Goal: Information Seeking & Learning: Learn about a topic

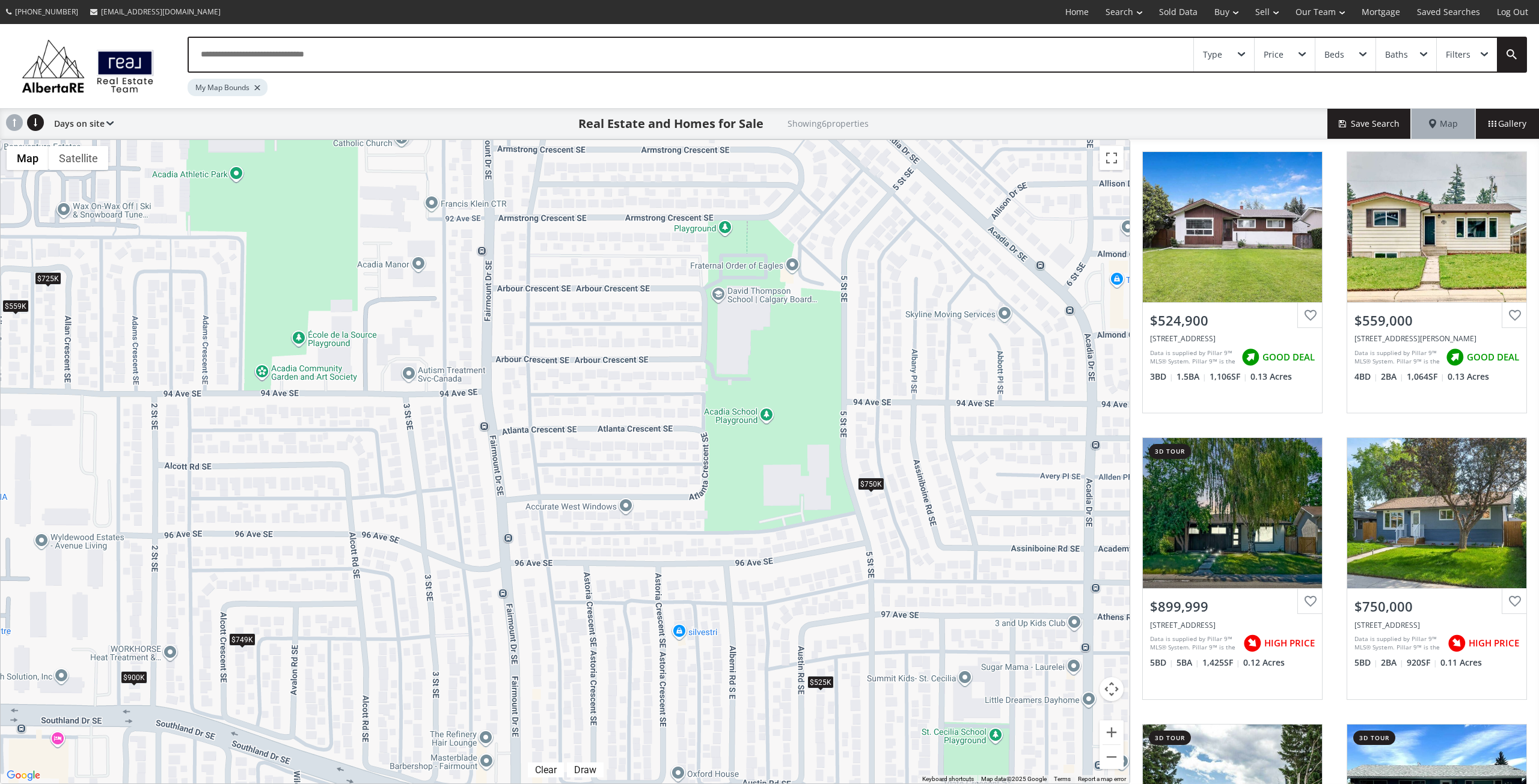
click at [812, 684] on div "$525K" at bounding box center [820, 682] width 27 height 13
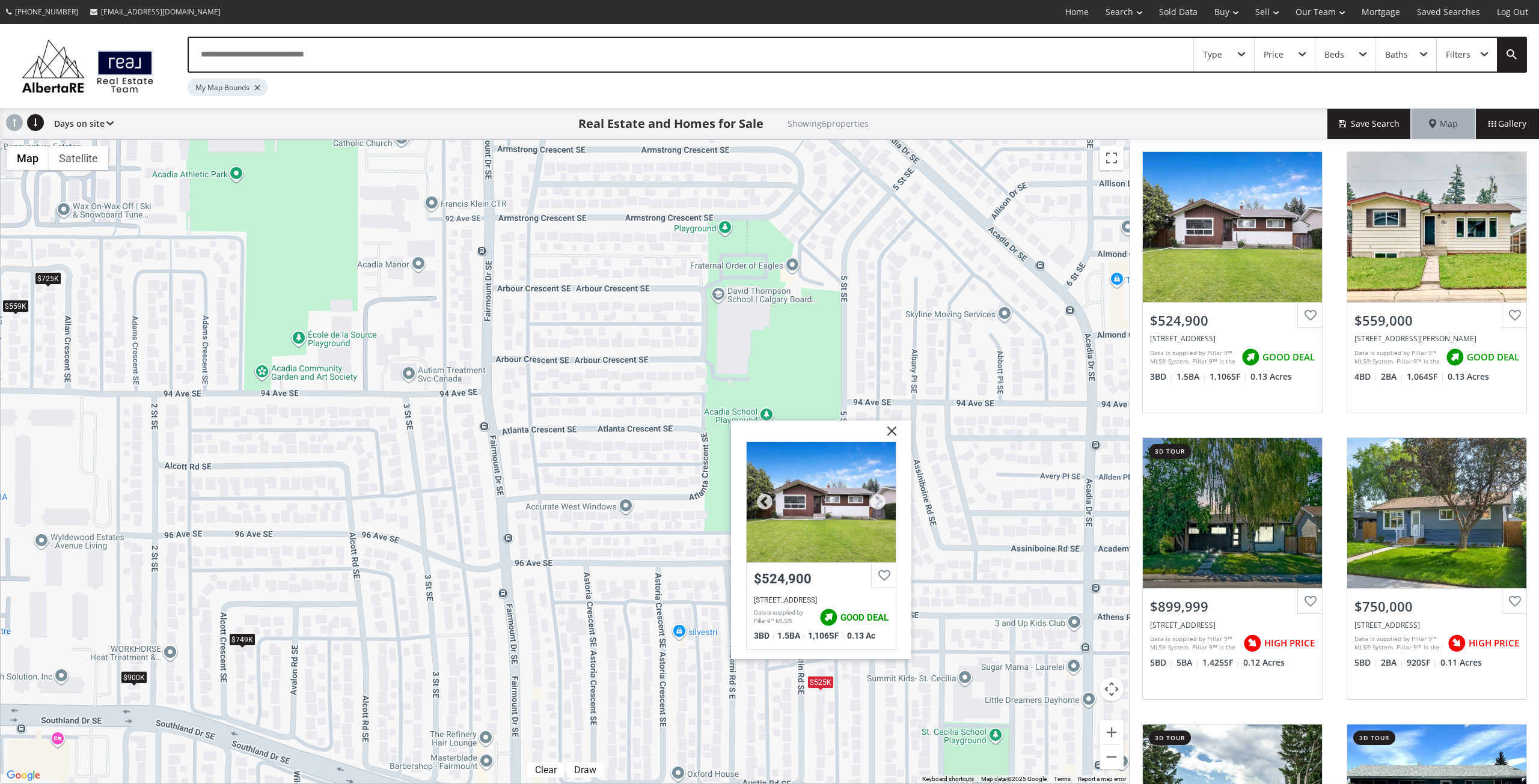
click at [840, 545] on div at bounding box center [821, 502] width 149 height 120
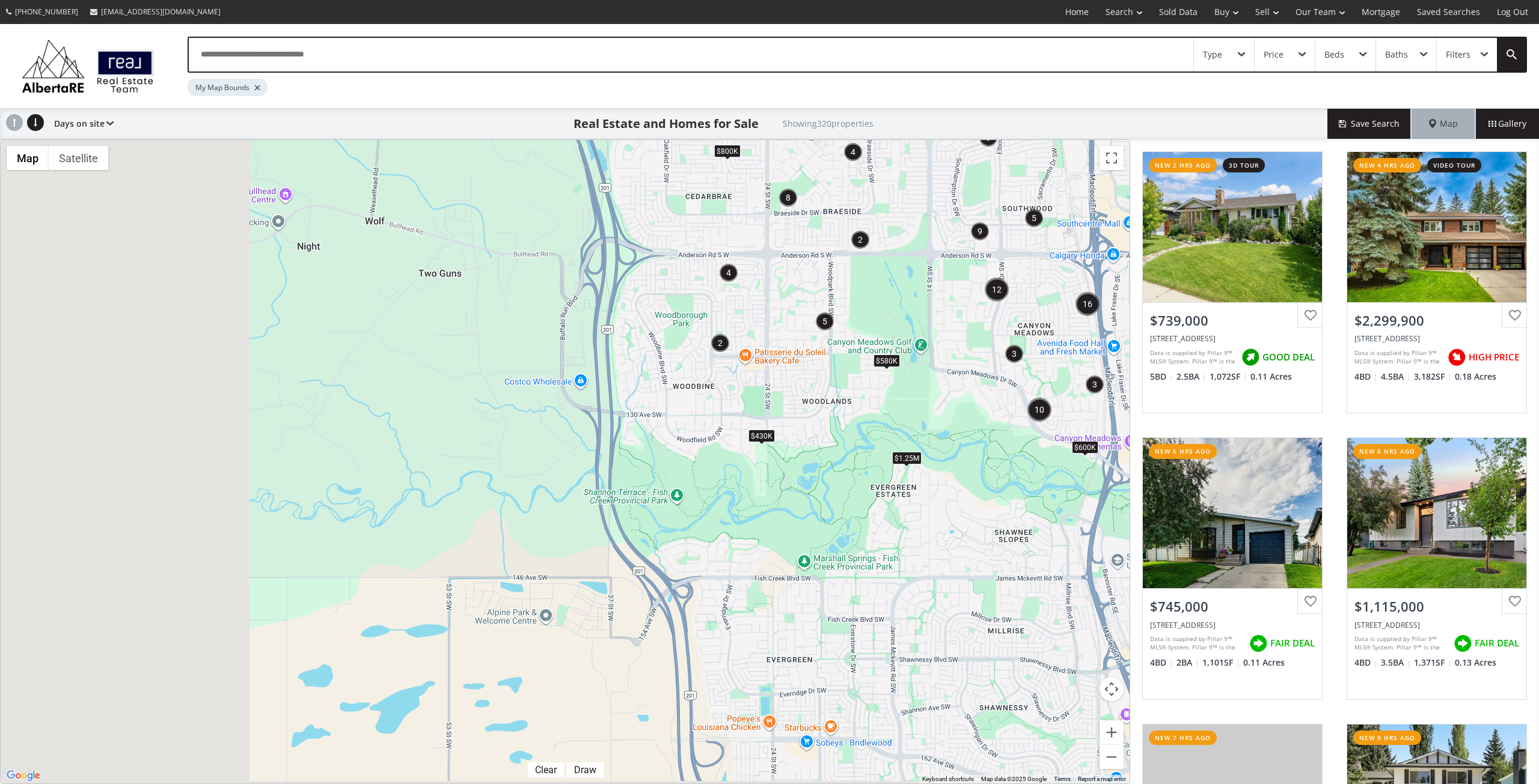
drag, startPoint x: 377, startPoint y: 520, endPoint x: 1108, endPoint y: 204, distance: 796.4
click at [1108, 204] on div "To navigate, press the arrow keys. $650K $1.25M $580K $600K $640K $480K $430K $…" at bounding box center [565, 461] width 1129 height 644
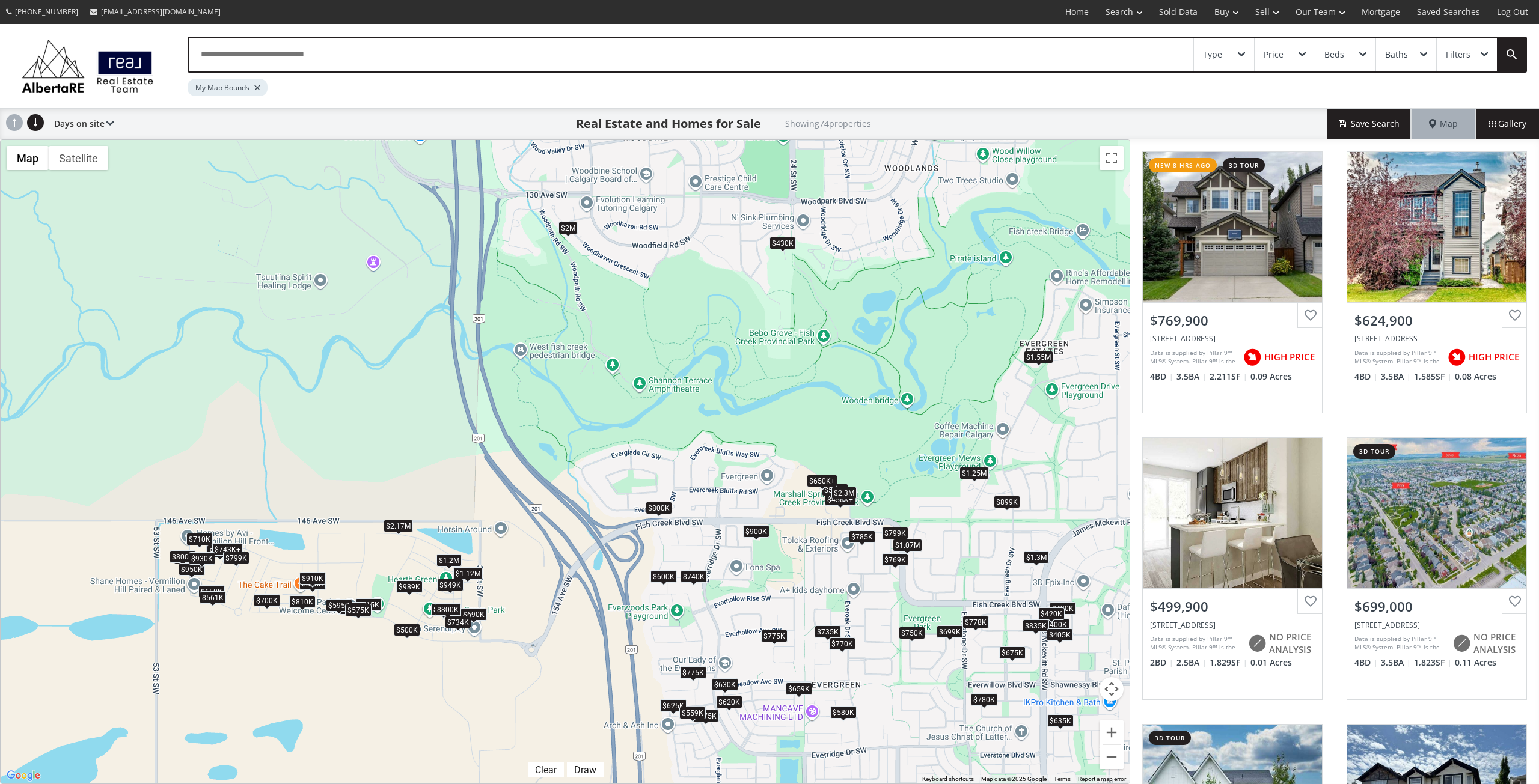
drag, startPoint x: 735, startPoint y: 516, endPoint x: 670, endPoint y: 457, distance: 87.8
click at [670, 458] on div "To navigate, press the arrow keys. $770K $625K $500K $699K $1.1M $600K $740K $4…" at bounding box center [565, 461] width 1129 height 644
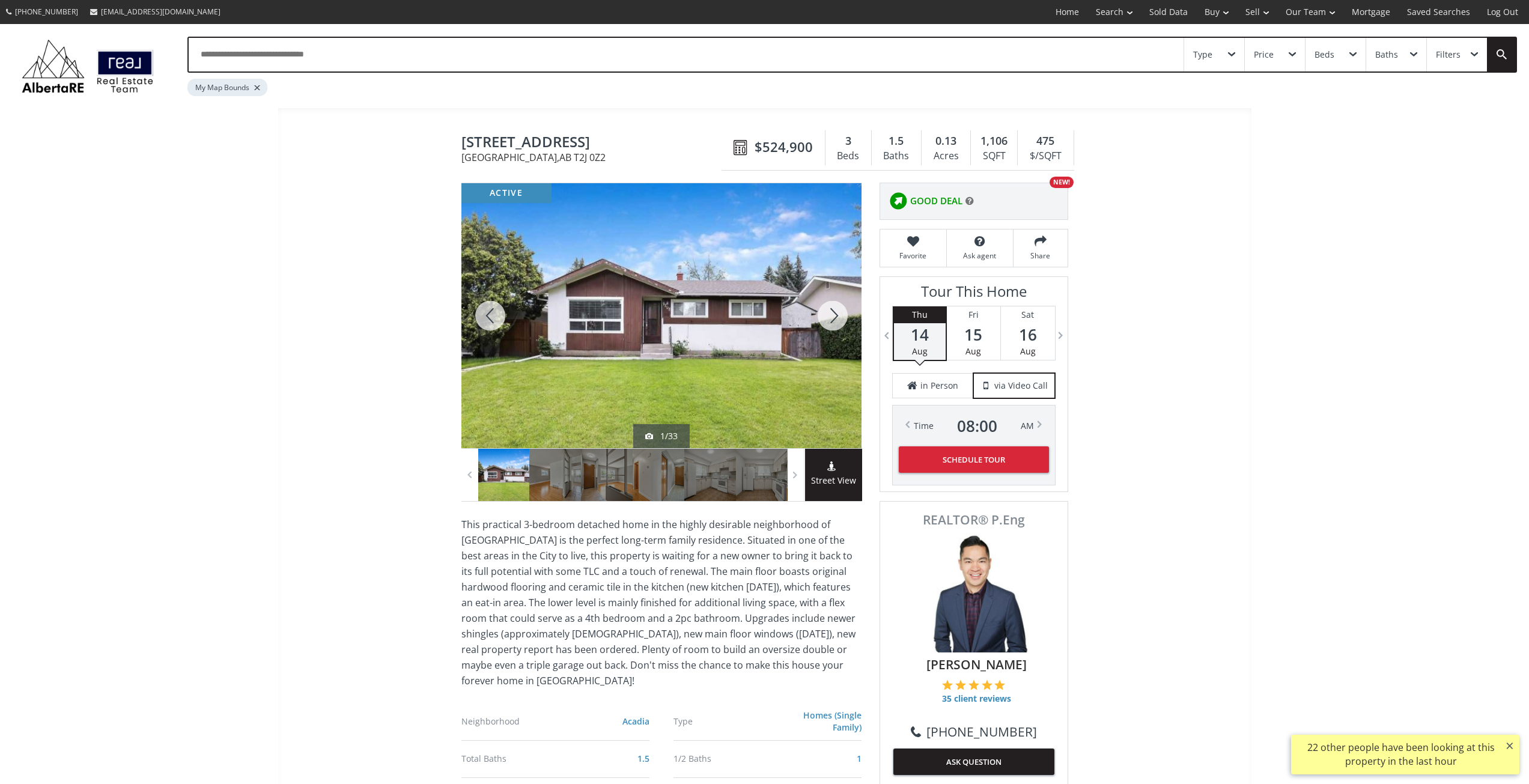
click at [827, 318] on div at bounding box center [833, 315] width 58 height 265
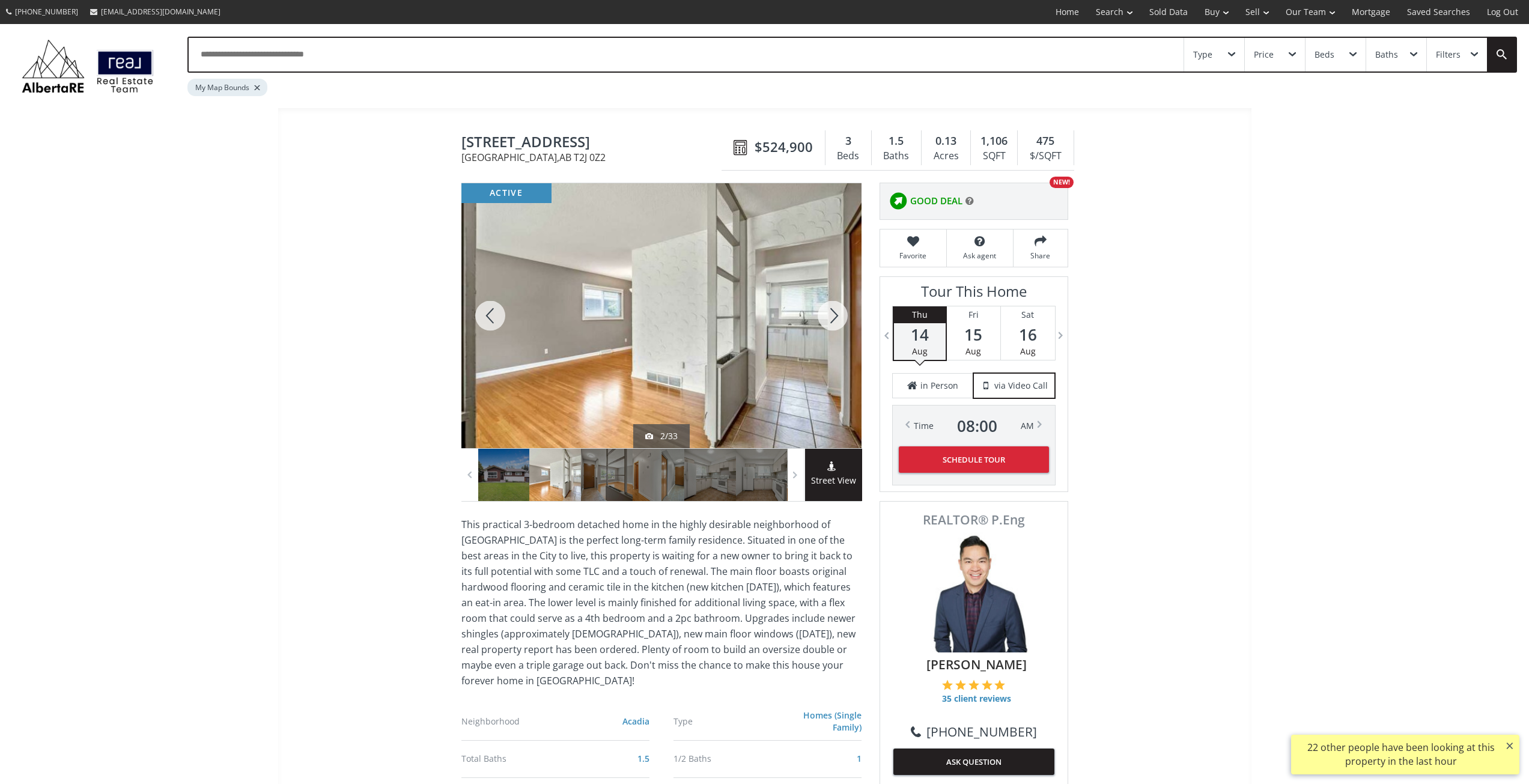
click at [827, 318] on div at bounding box center [833, 315] width 58 height 265
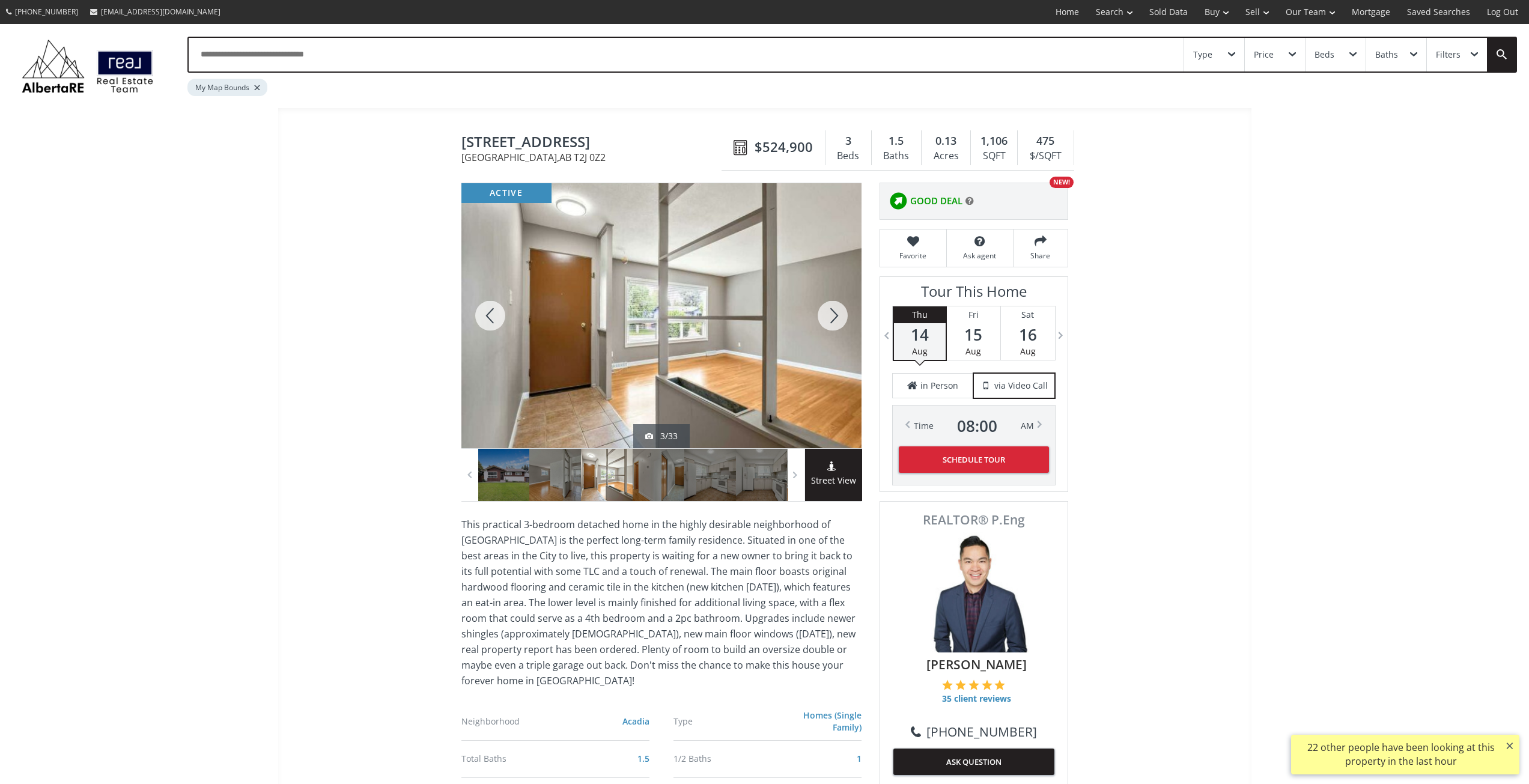
click at [827, 318] on div at bounding box center [833, 315] width 58 height 265
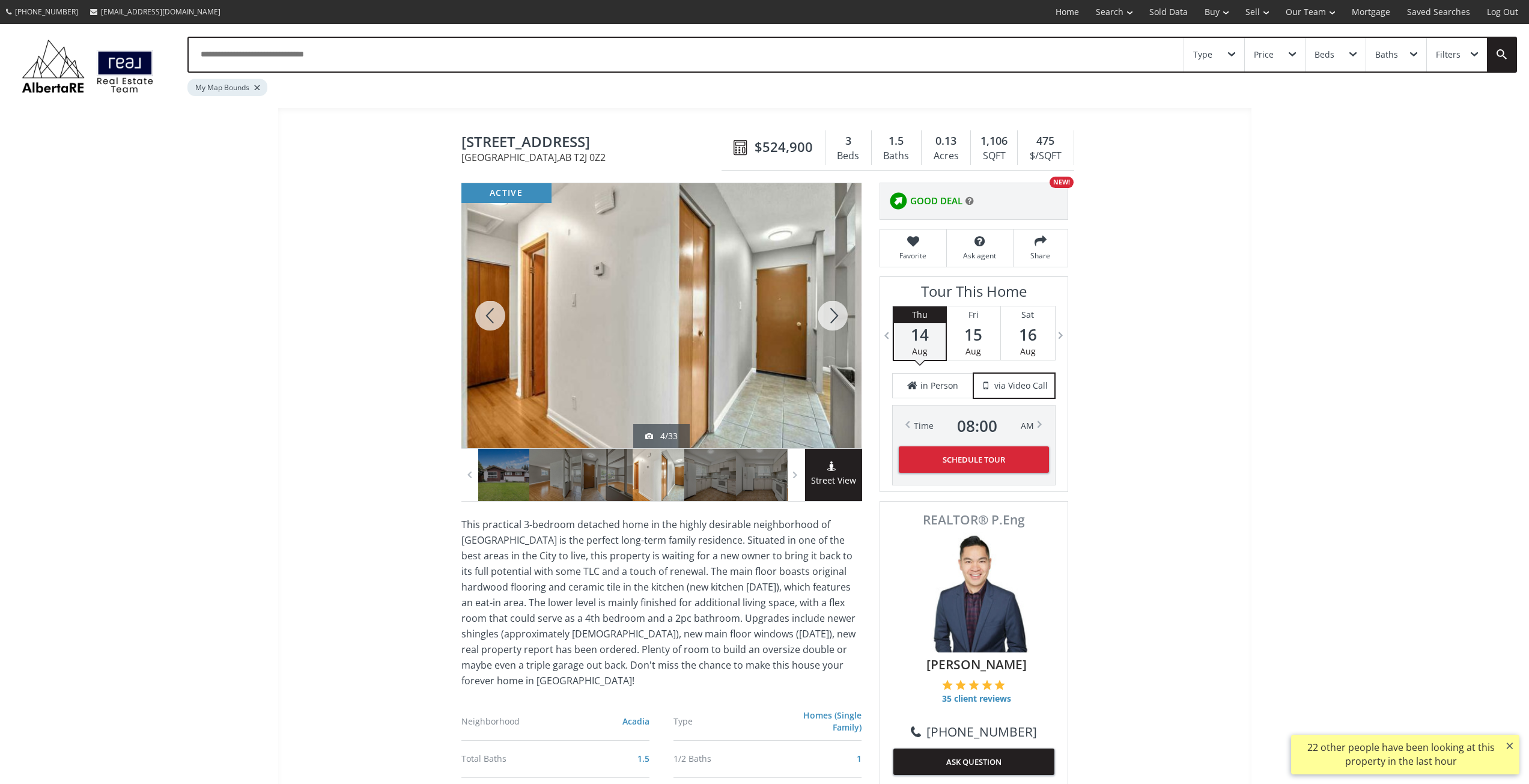
click at [827, 318] on div at bounding box center [833, 315] width 58 height 265
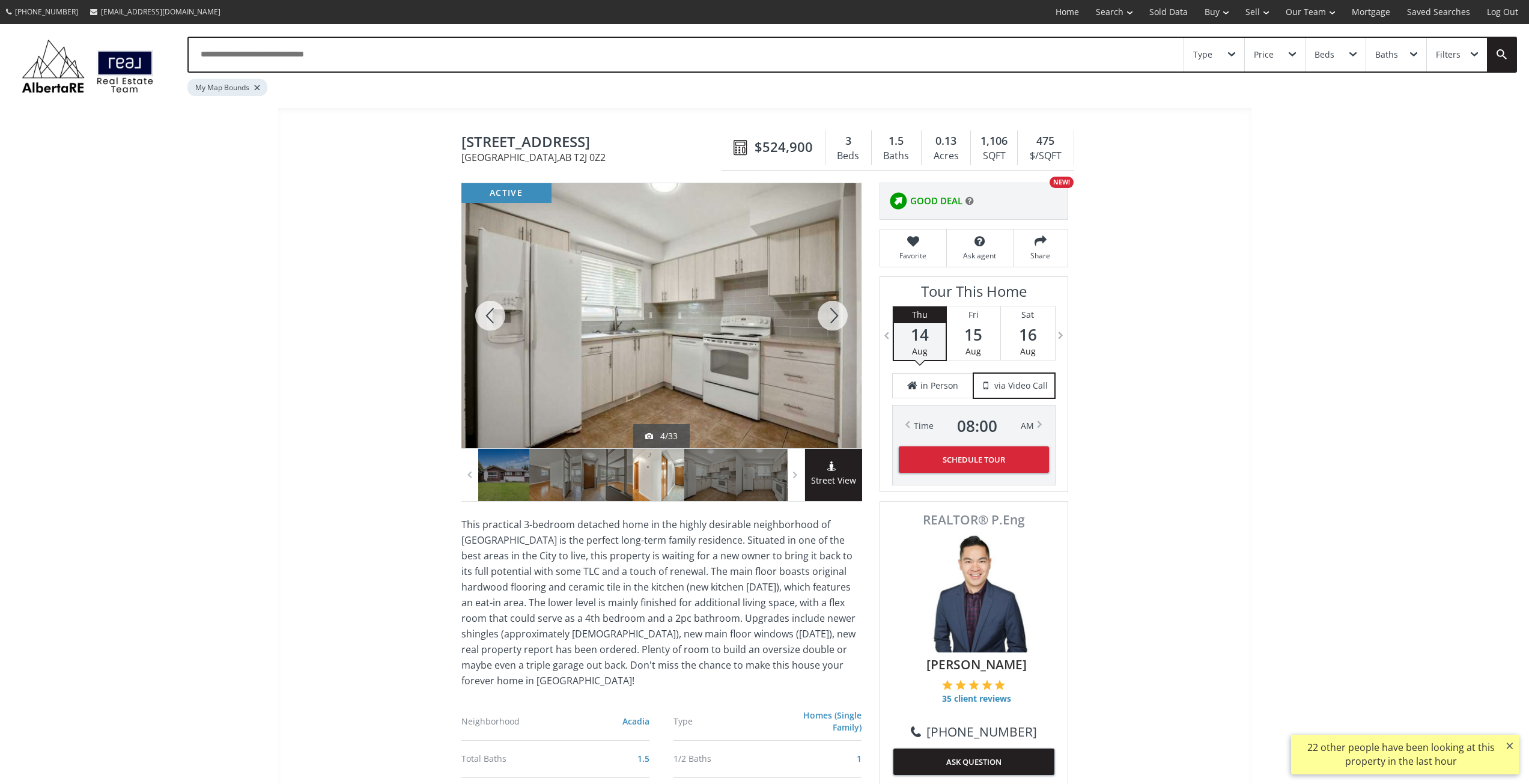
click at [827, 318] on div at bounding box center [833, 315] width 58 height 265
